Goal: Transaction & Acquisition: Book appointment/travel/reservation

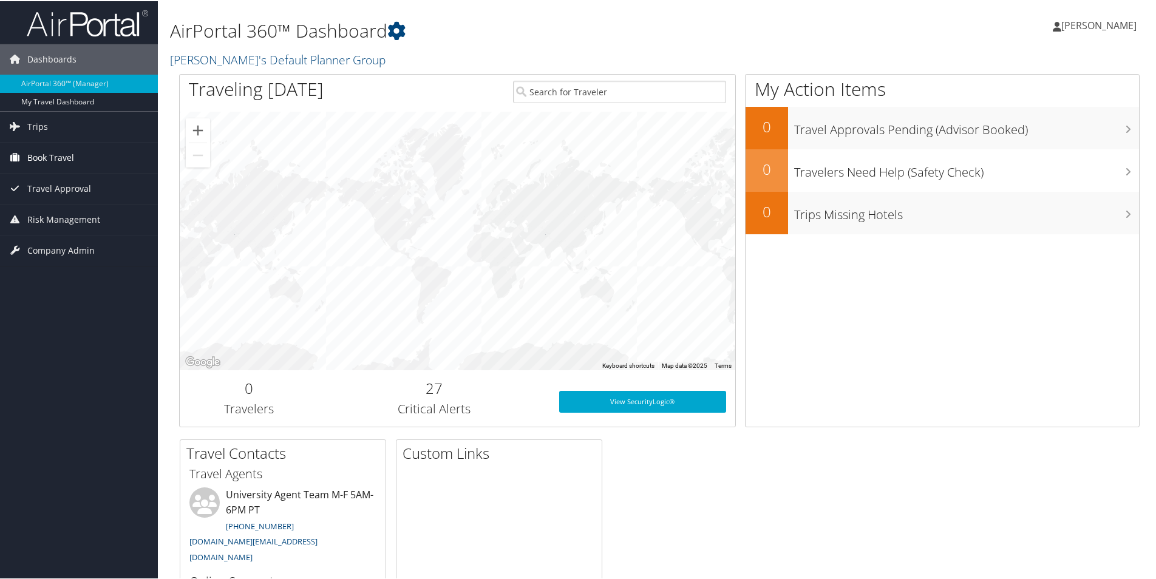
click at [34, 155] on span "Book Travel" at bounding box center [50, 156] width 47 height 30
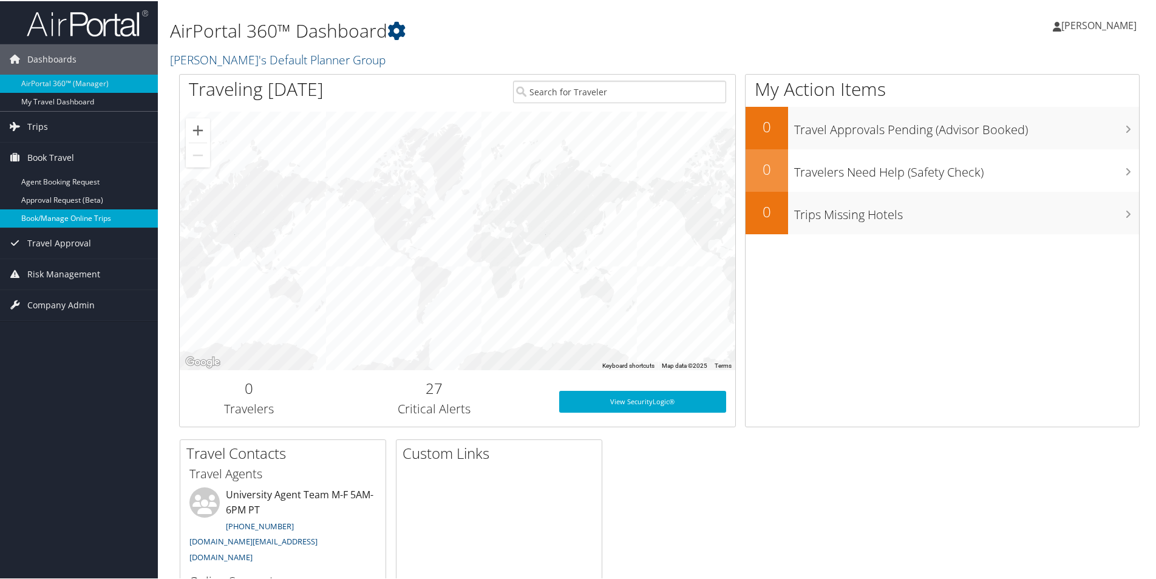
click at [67, 220] on link "Book/Manage Online Trips" at bounding box center [79, 217] width 158 height 18
